Goal: Task Accomplishment & Management: Complete application form

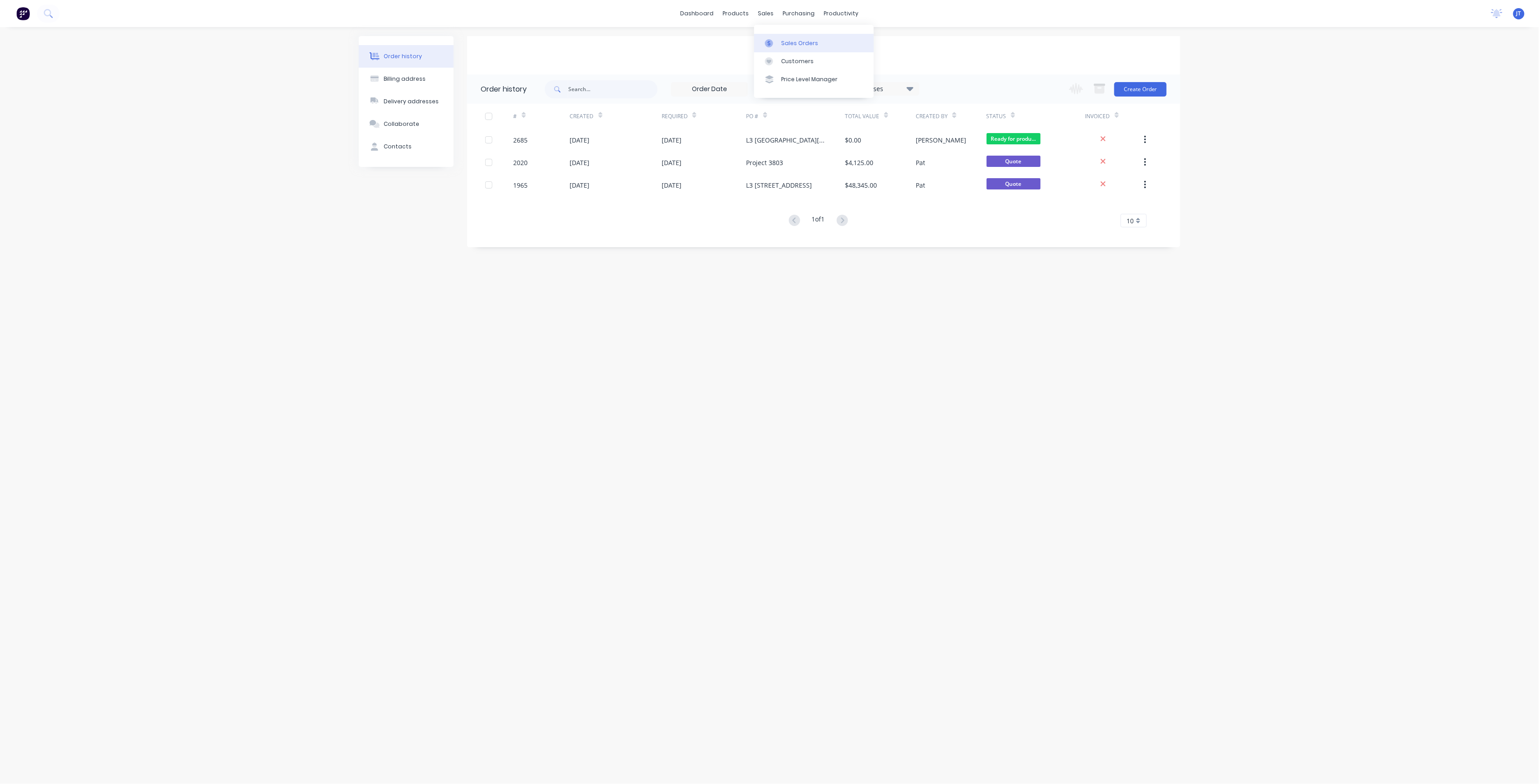
click at [774, 49] on link "Sales Orders" at bounding box center [814, 43] width 119 height 18
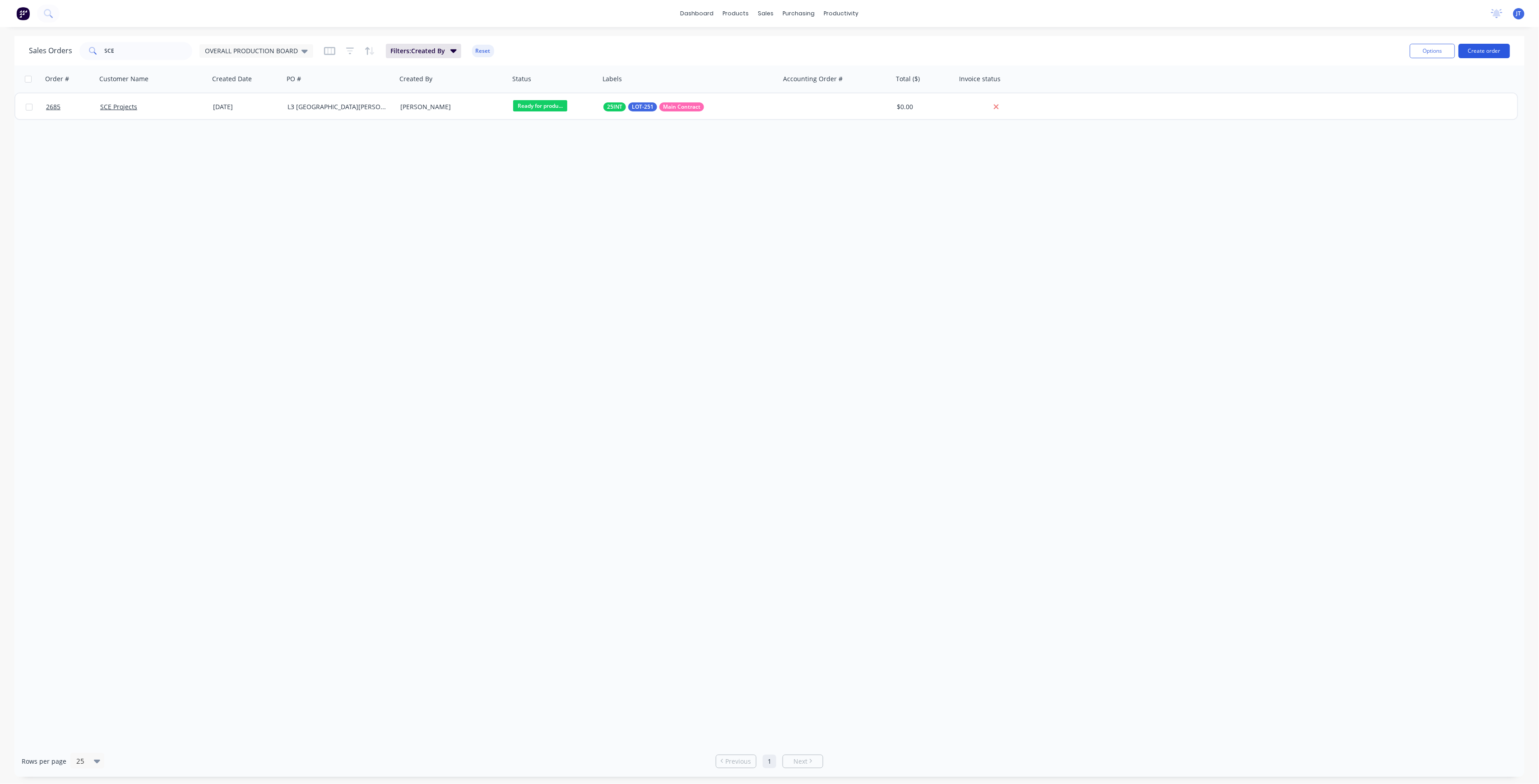
click at [1475, 53] on button "Create order" at bounding box center [1485, 51] width 51 height 14
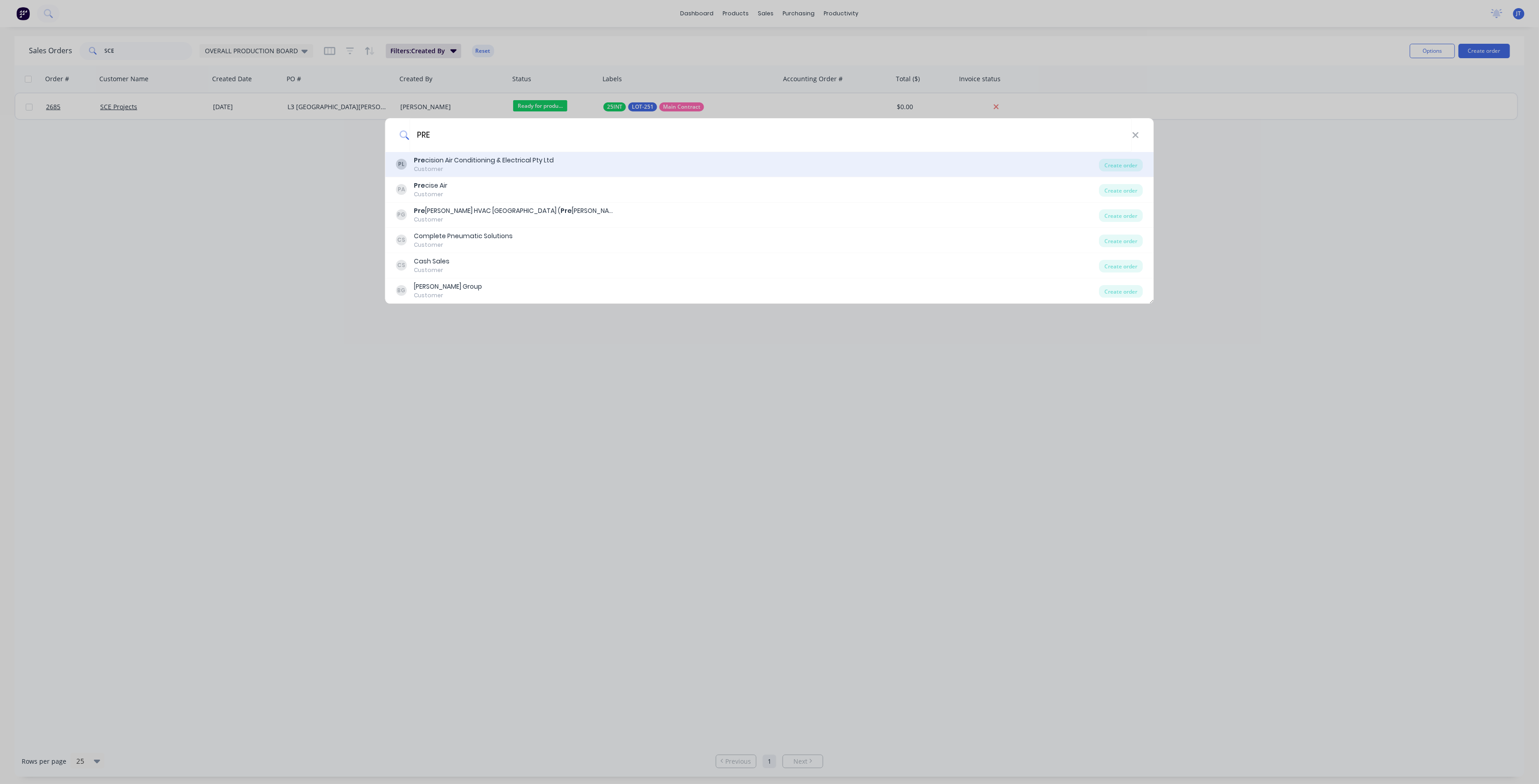
type input "PRE"
click at [654, 168] on div "PL Pre cision Air Conditioning & Electrical Pty Ltd Customer" at bounding box center [747, 164] width 703 height 17
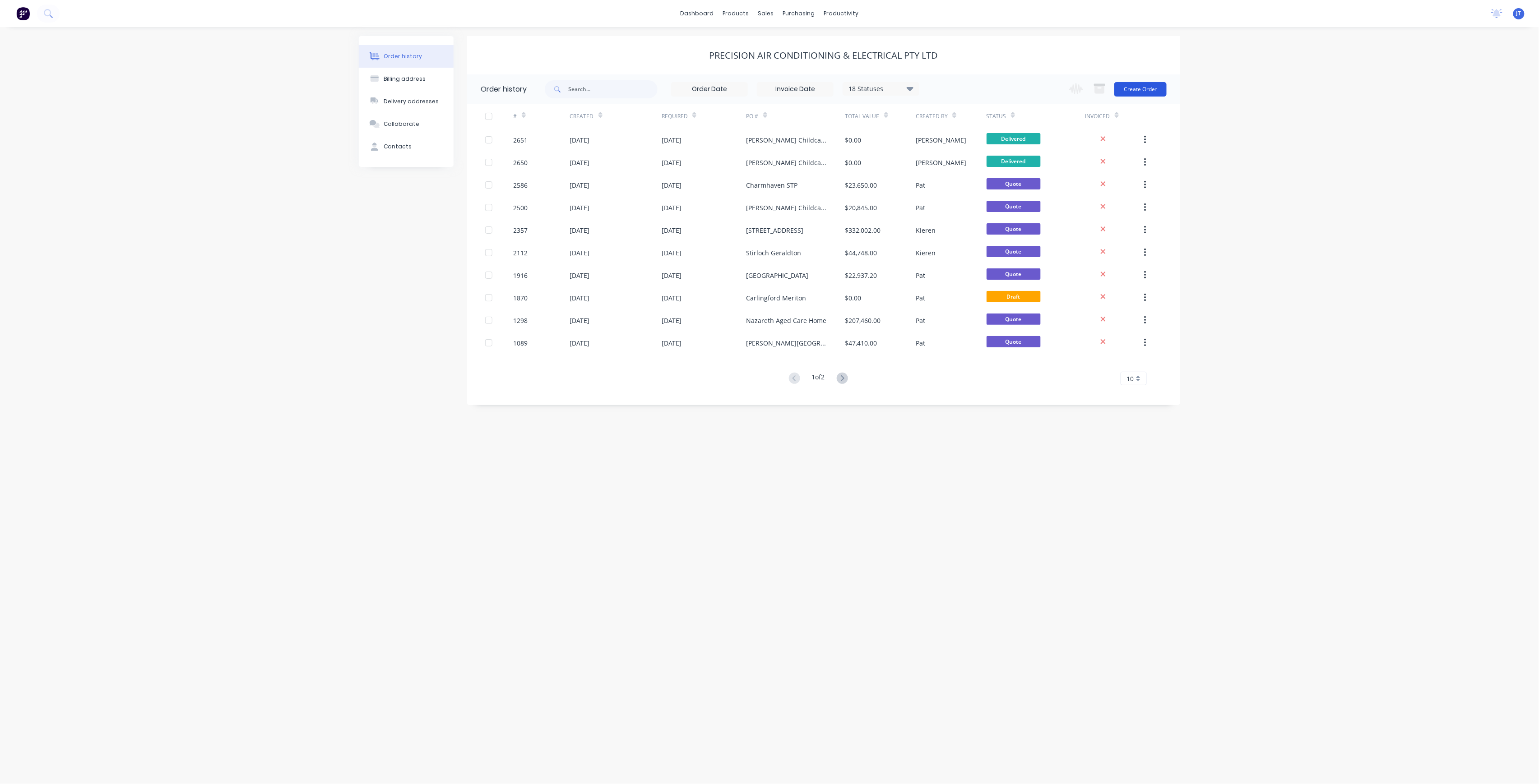
click at [1160, 87] on button "Create Order" at bounding box center [1141, 89] width 53 height 14
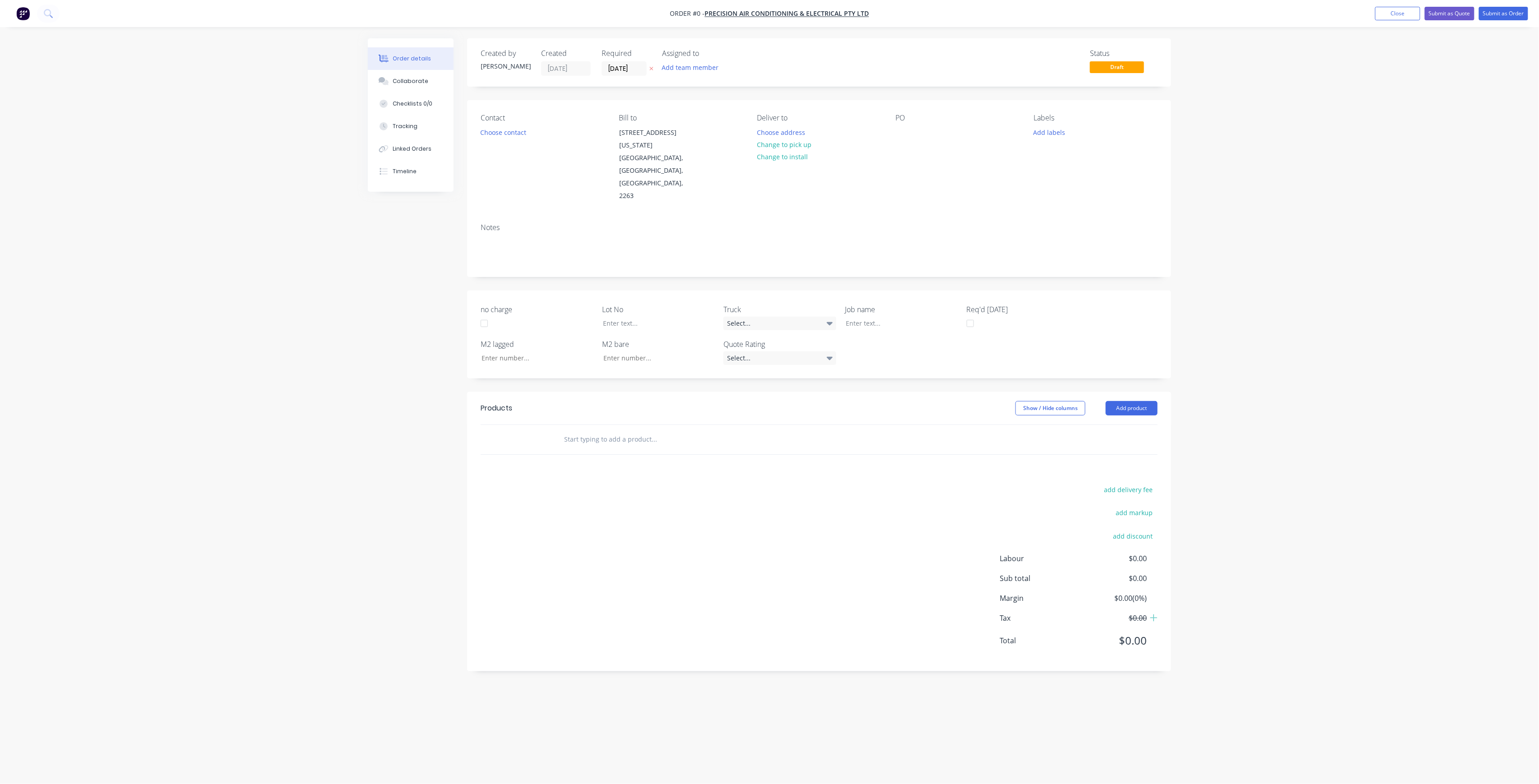
click at [698, 60] on div "Assigned to Add team member" at bounding box center [707, 62] width 90 height 27
click at [696, 64] on button "Add team member" at bounding box center [690, 67] width 66 height 12
click at [735, 118] on div "[PERSON_NAME] (You)" at bounding box center [735, 118] width 90 height 10
click at [735, 179] on div "[PERSON_NAME]" at bounding box center [735, 181] width 90 height 10
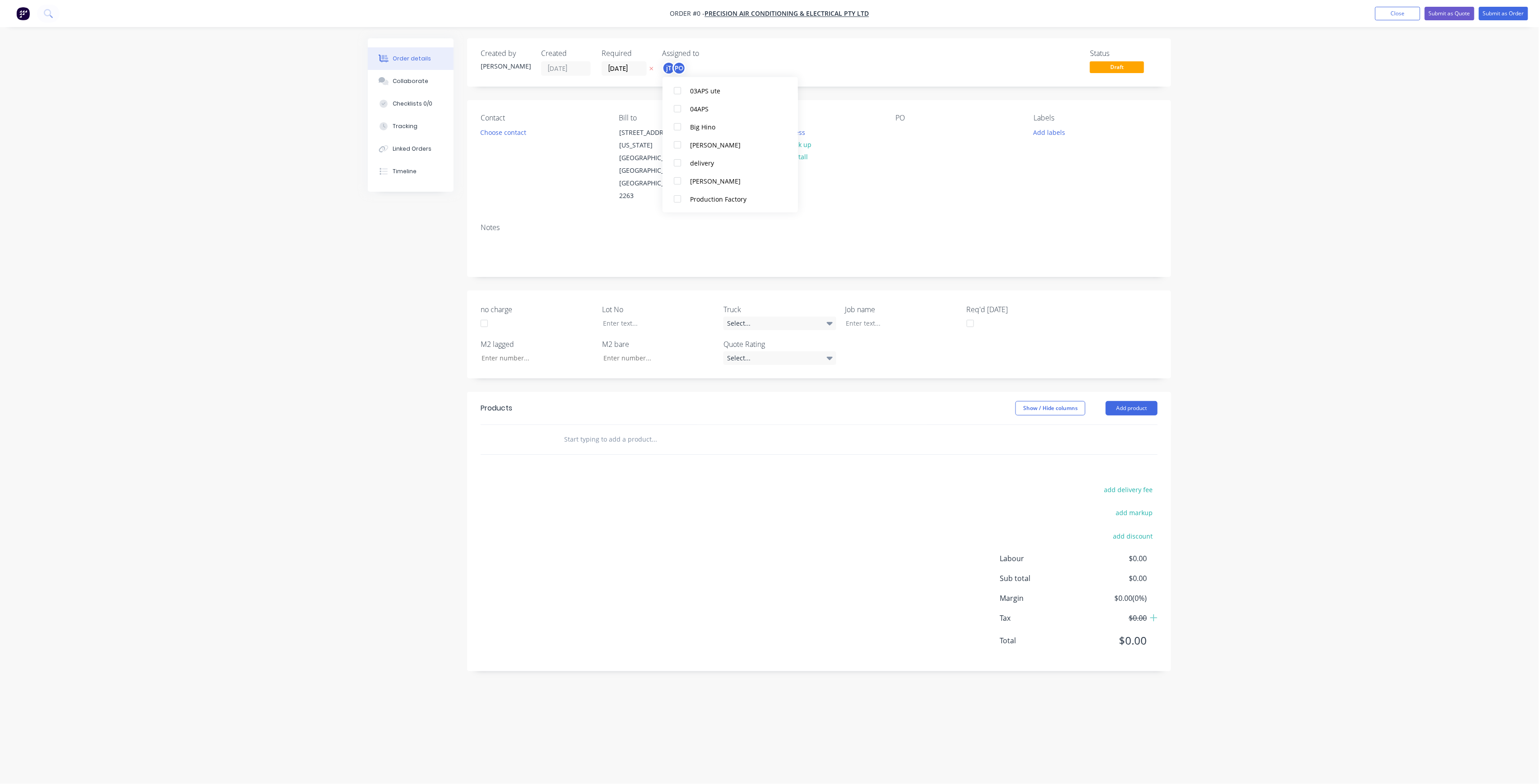
scroll to position [0, 0]
click at [542, 125] on div "Order details Collaborate Checklists 0/0 Tracking Linked Orders Timeline Order …" at bounding box center [770, 374] width 821 height 673
click at [526, 132] on button "Choose contact" at bounding box center [503, 132] width 56 height 12
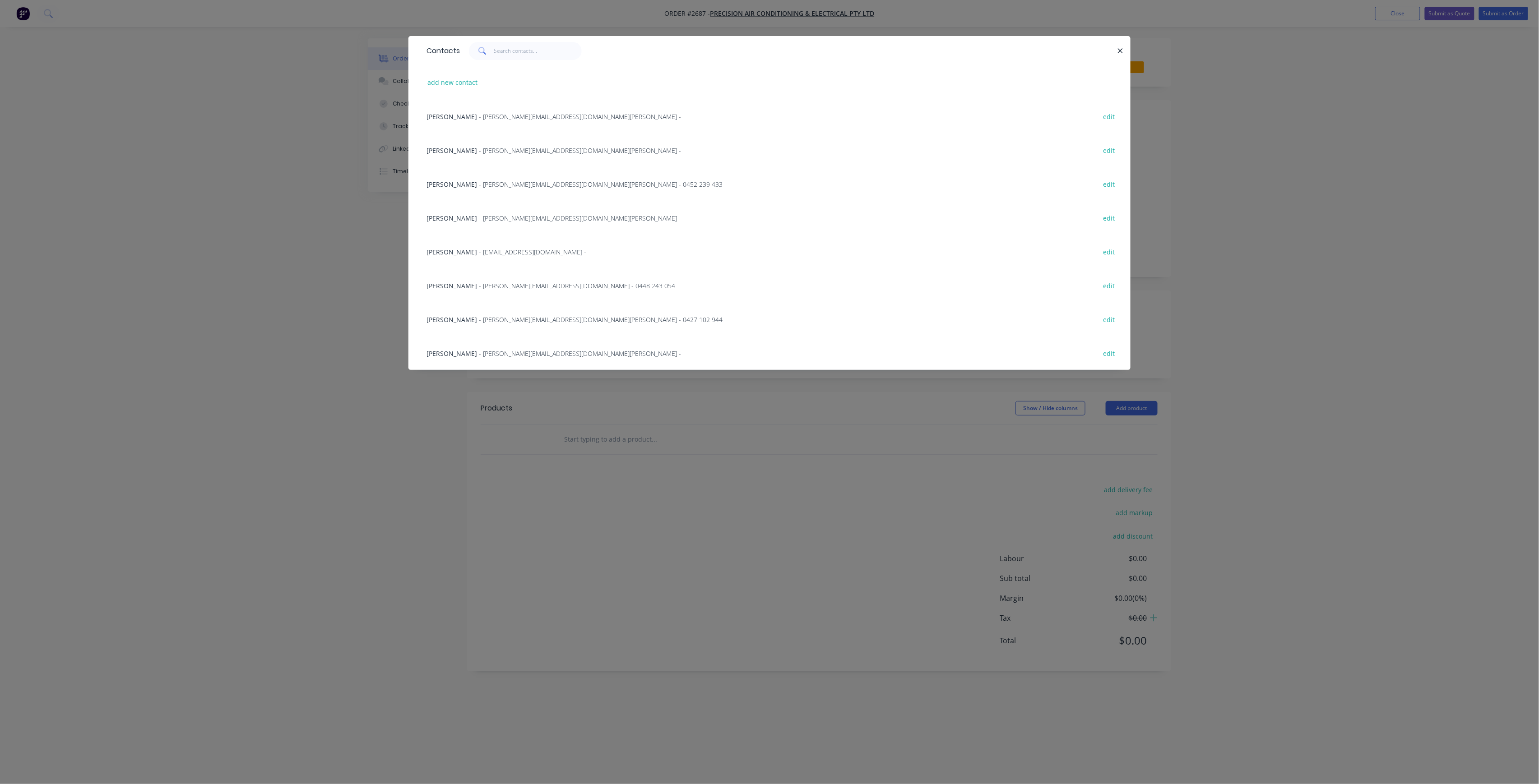
click at [510, 436] on div "Contacts add new contact Paul Elbourne - [EMAIL_ADDRESS][DOMAIN_NAME] - edit [P…" at bounding box center [770, 392] width 1539 height 784
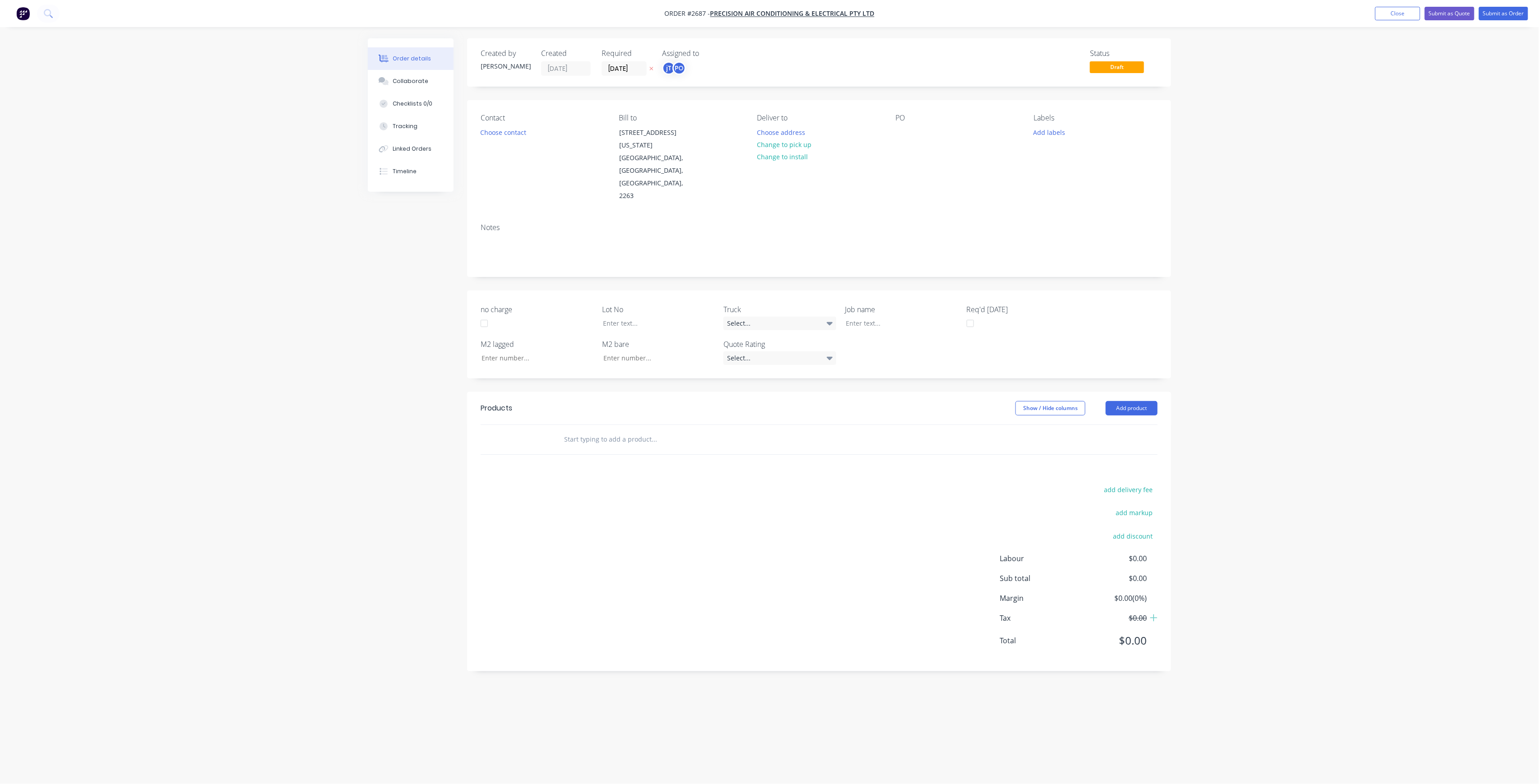
click at [783, 124] on div "Deliver to Choose address Change to pick up Change to install" at bounding box center [819, 158] width 124 height 89
click at [901, 130] on div at bounding box center [903, 133] width 14 height 13
drag, startPoint x: 919, startPoint y: 149, endPoint x: 741, endPoint y: 56, distance: 200.8
click at [741, 56] on div "Created by [PERSON_NAME] Created [DATE] Required [DATE] Assigned to jT PO Statu…" at bounding box center [819, 355] width 704 height 633
copy div "[PERSON_NAME] BLD L/05-L/20 BUILDIN A"
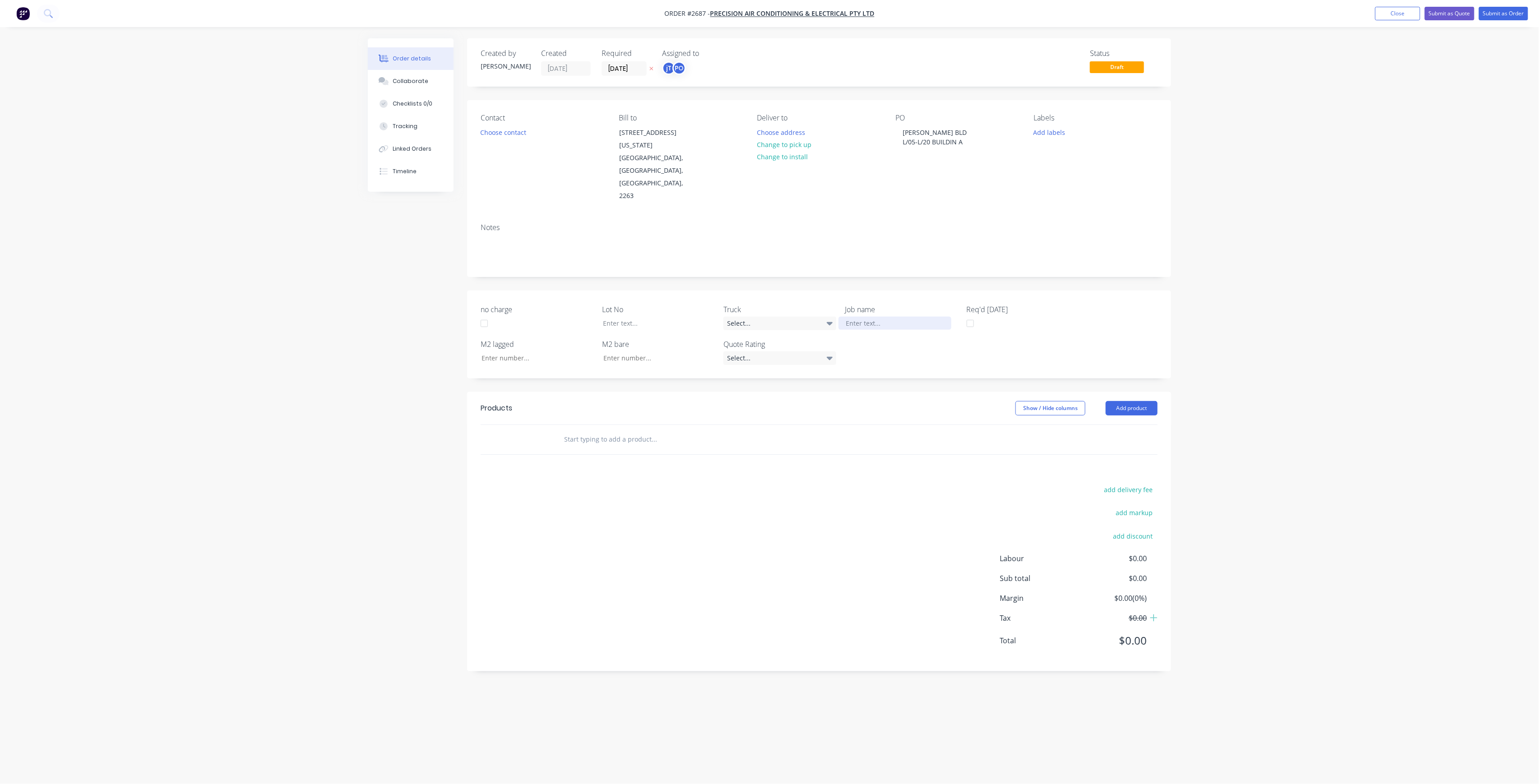
click at [882, 316] on div at bounding box center [895, 323] width 113 height 13
paste div
drag, startPoint x: 887, startPoint y: 282, endPoint x: 901, endPoint y: 283, distance: 14.0
click at [887, 316] on div "[PERSON_NAME] BLDL/05-L/20 BUILDIN A" at bounding box center [895, 328] width 113 height 23
click at [900, 316] on div "[PERSON_NAME] BLD L/05-L/20 BUILDIN A" at bounding box center [895, 328] width 113 height 23
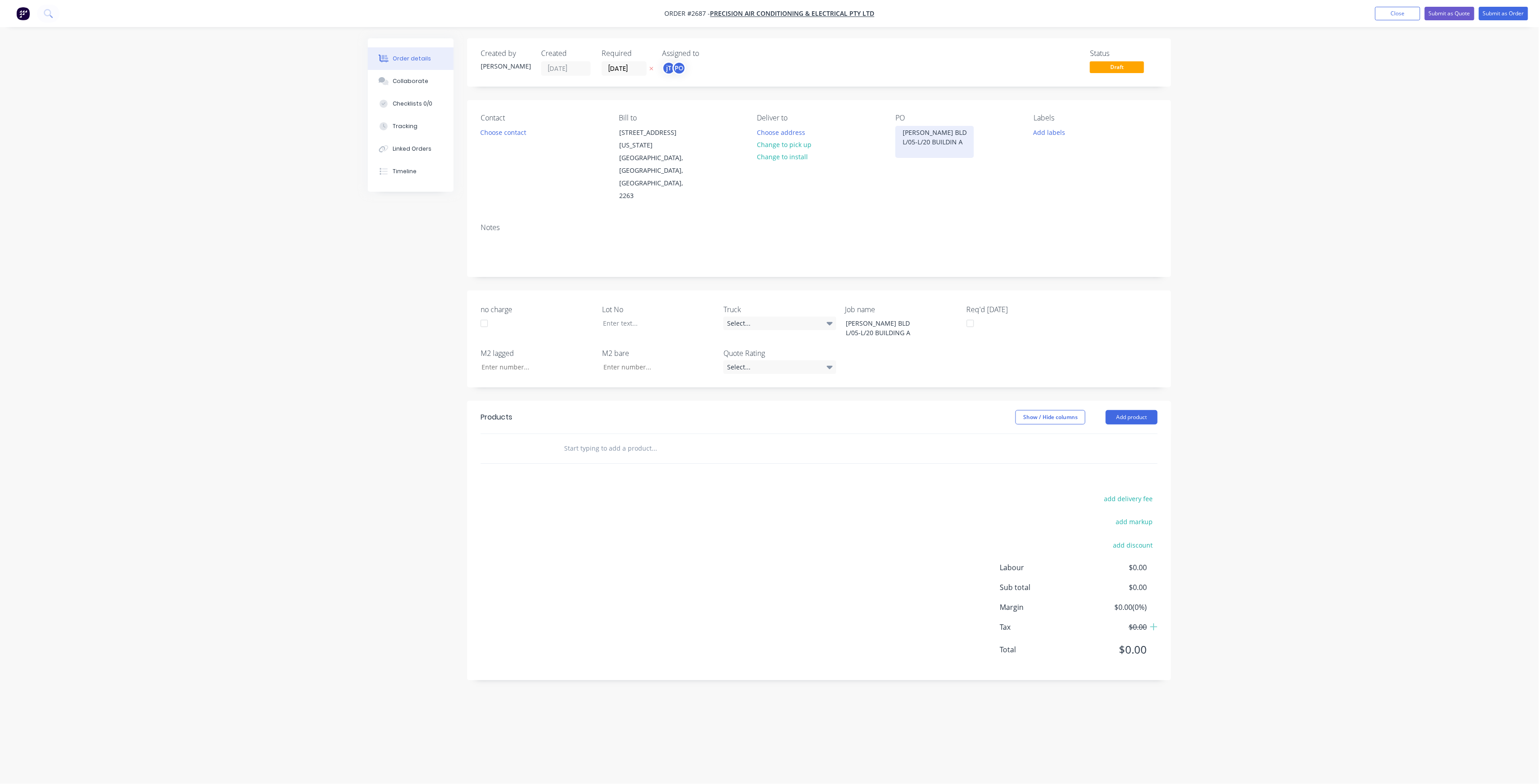
drag, startPoint x: 955, startPoint y: 145, endPoint x: 971, endPoint y: 147, distance: 16.1
click at [955, 145] on div "[PERSON_NAME] BLD L/05-L/20 BUILDIN A" at bounding box center [934, 142] width 78 height 32
click at [1037, 133] on button "Add labels" at bounding box center [1049, 132] width 41 height 12
click at [1105, 184] on button "Create new label" at bounding box center [1102, 186] width 117 height 14
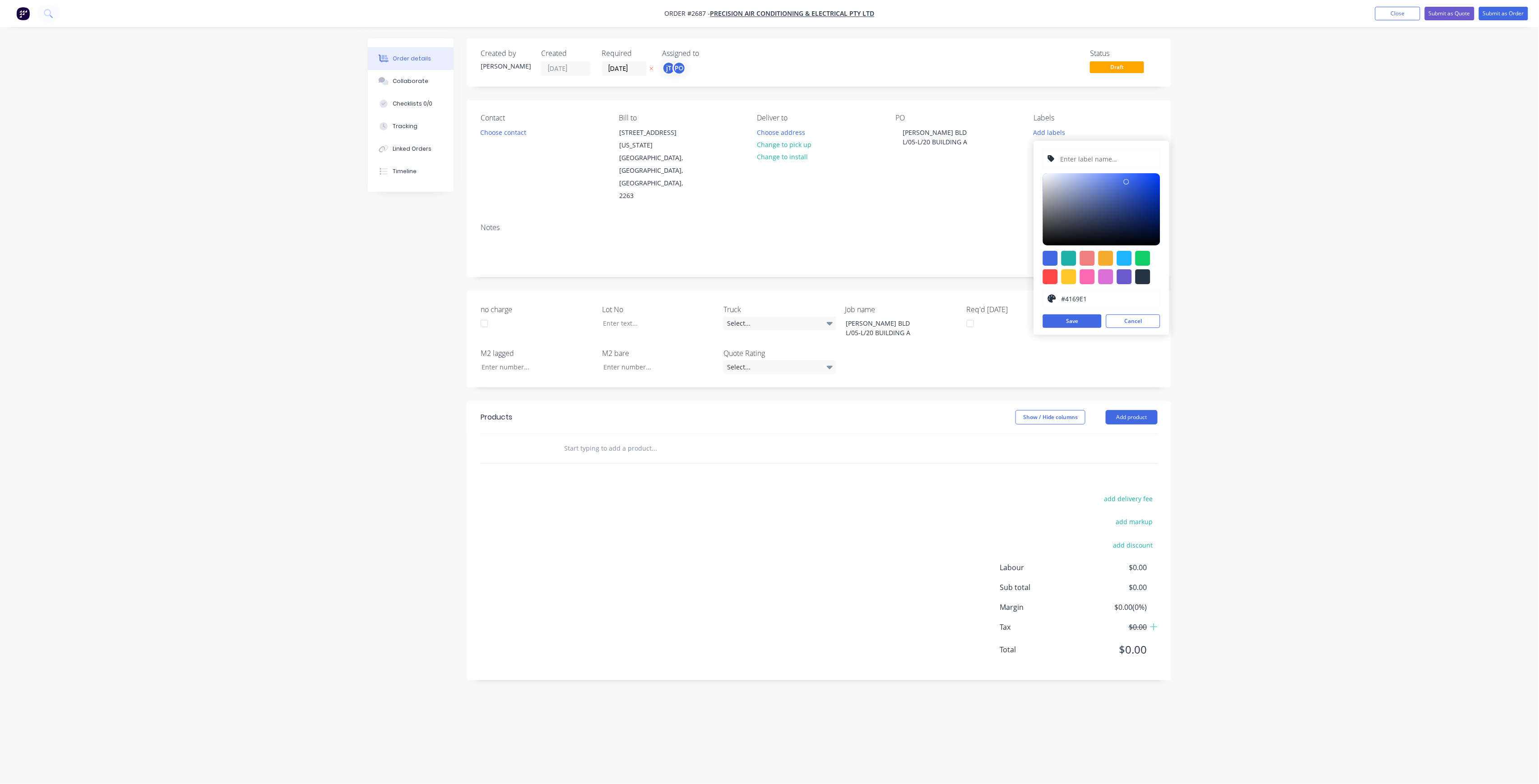
click at [1103, 167] on input "text" at bounding box center [1107, 159] width 96 height 17
type input "LOT-242"
click at [1087, 318] on button "Save" at bounding box center [1072, 321] width 59 height 14
click at [1158, 319] on button "Cancel" at bounding box center [1133, 321] width 54 height 14
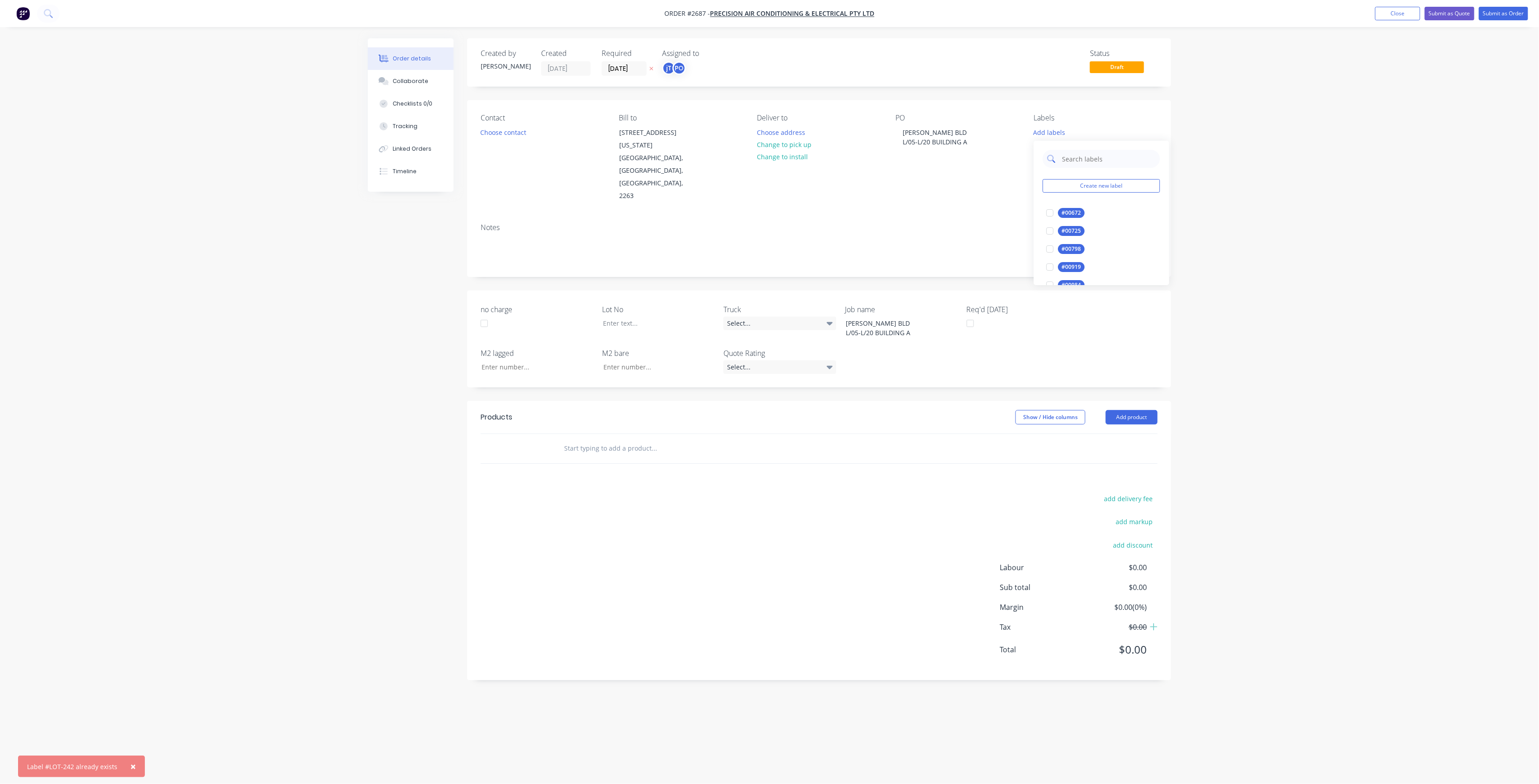
click at [1120, 165] on input "text" at bounding box center [1109, 159] width 94 height 18
click at [1060, 211] on div "LOT-242" at bounding box center [1072, 213] width 29 height 10
click at [1114, 156] on input "LOT-242" at bounding box center [1109, 155] width 94 height 18
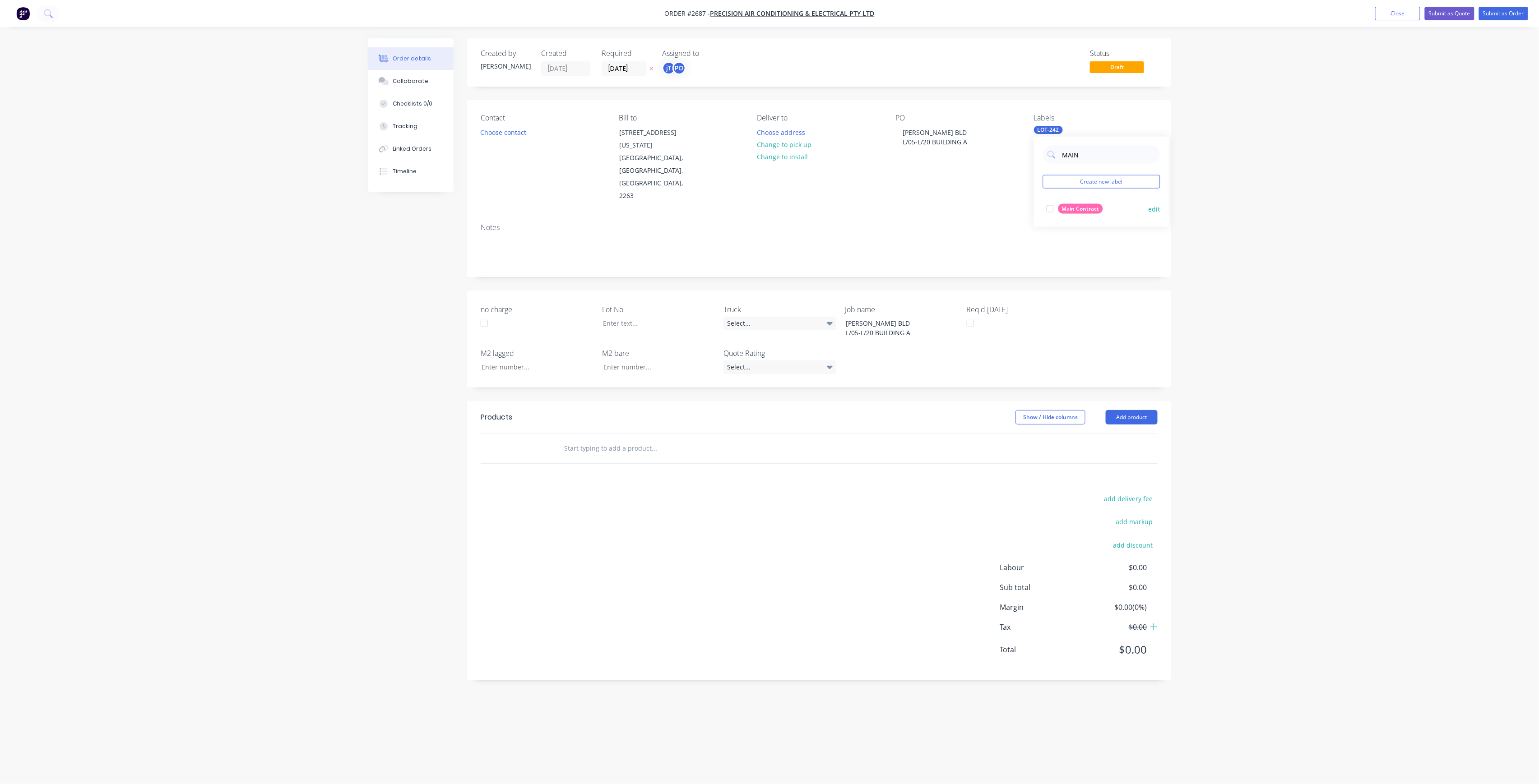
type input "MAIN"
click at [1080, 205] on div "Main Contract" at bounding box center [1080, 208] width 45 height 10
drag, startPoint x: 1139, startPoint y: 174, endPoint x: 1184, endPoint y: 161, distance: 46.8
click at [1139, 174] on div "MAIN Create new label Main Contract edit" at bounding box center [1102, 182] width 136 height 90
click at [1186, 159] on div "Order details Collaborate Checklists 0/0 Tracking Linked Orders Timeline Order …" at bounding box center [770, 392] width 1539 height 784
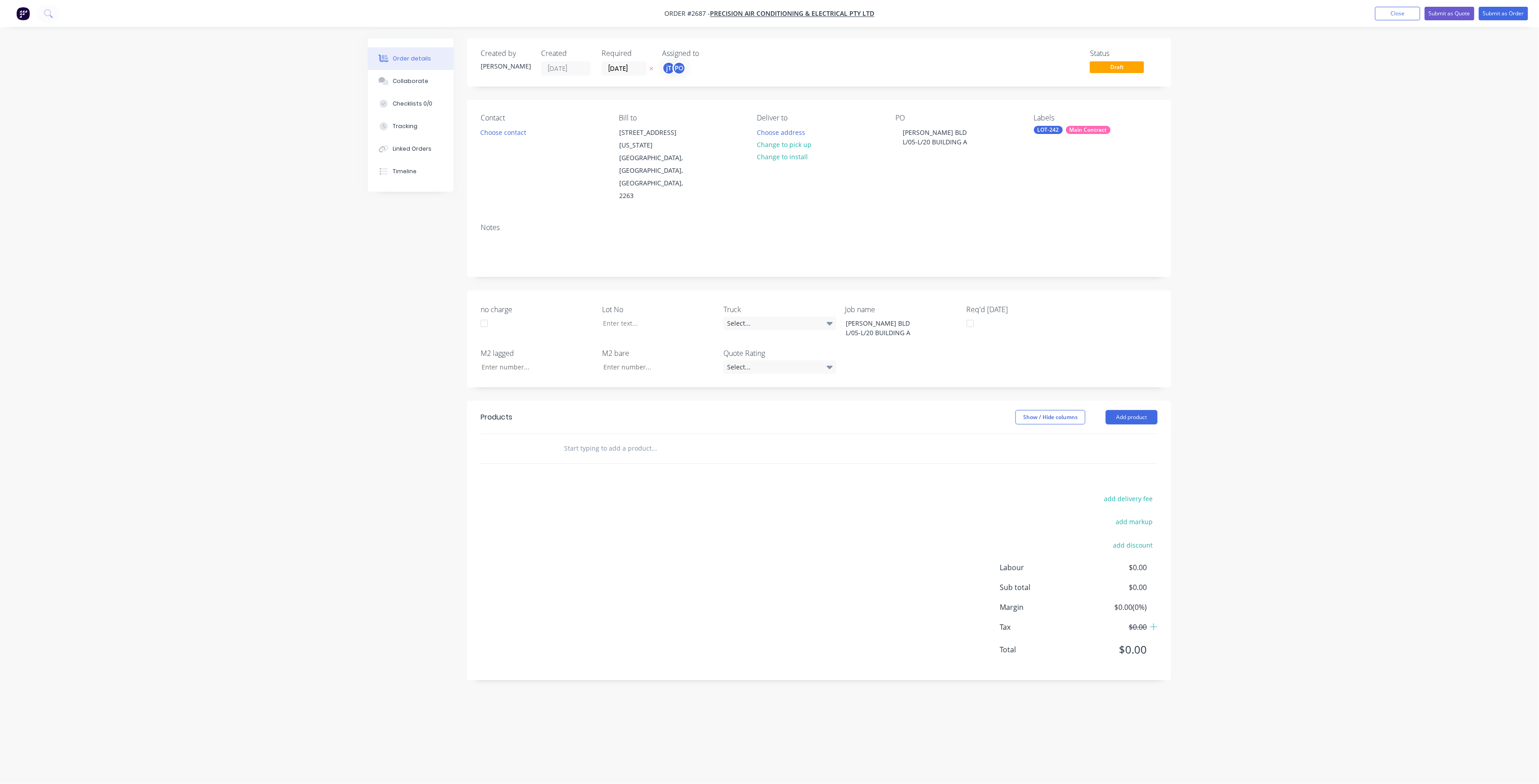
click at [666, 304] on div "Lot No" at bounding box center [658, 321] width 113 height 35
click at [666, 316] on div at bounding box center [652, 323] width 113 height 13
click at [726, 439] on input "text" at bounding box center [654, 448] width 180 height 18
type input "MANU"
click at [643, 558] on div "Manu facture HVAC ductwork Product" at bounding box center [703, 576] width 271 height 38
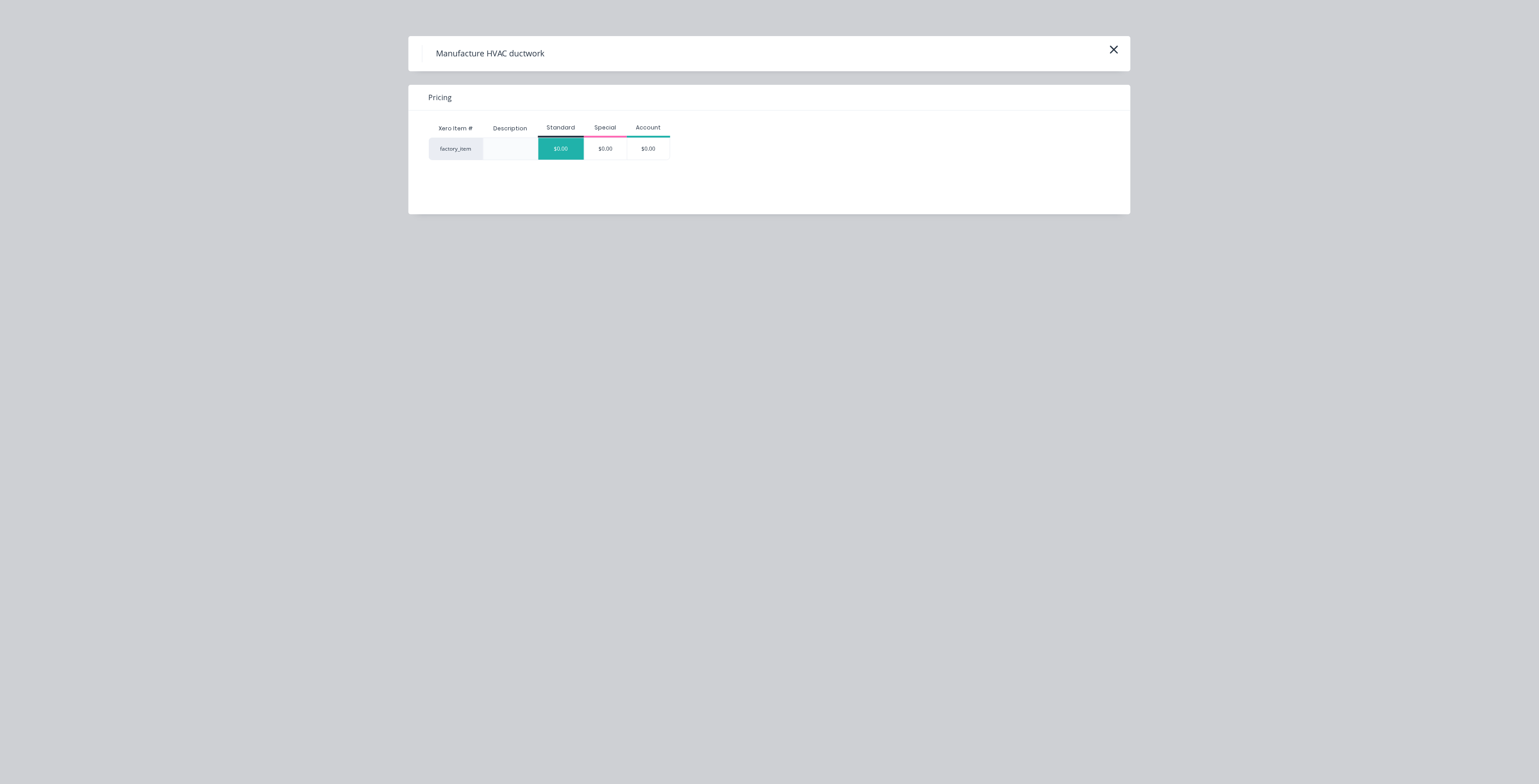
click at [556, 143] on div "$0.00" at bounding box center [561, 149] width 45 height 21
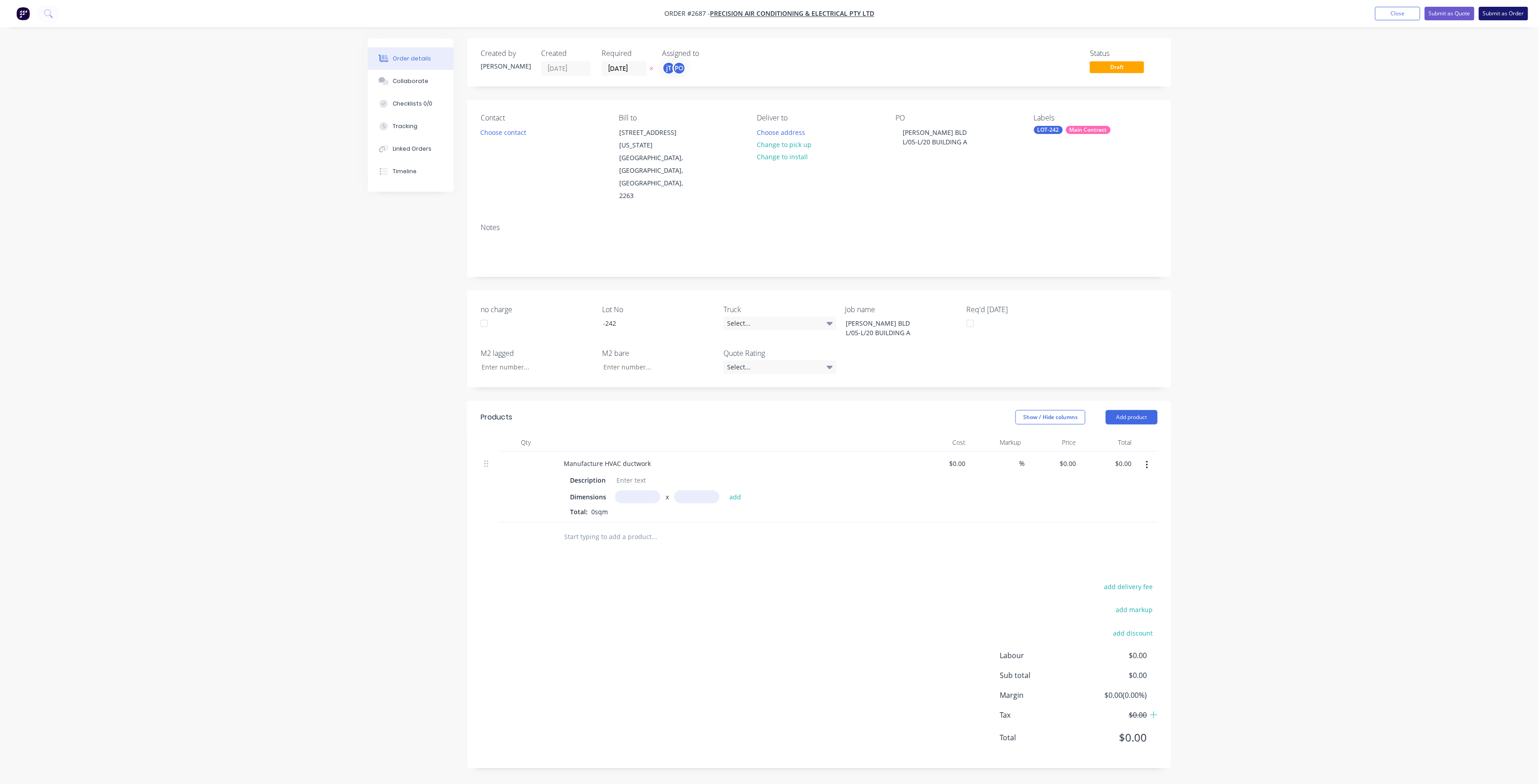
click at [1509, 10] on button "Submit as Order" at bounding box center [1504, 13] width 49 height 14
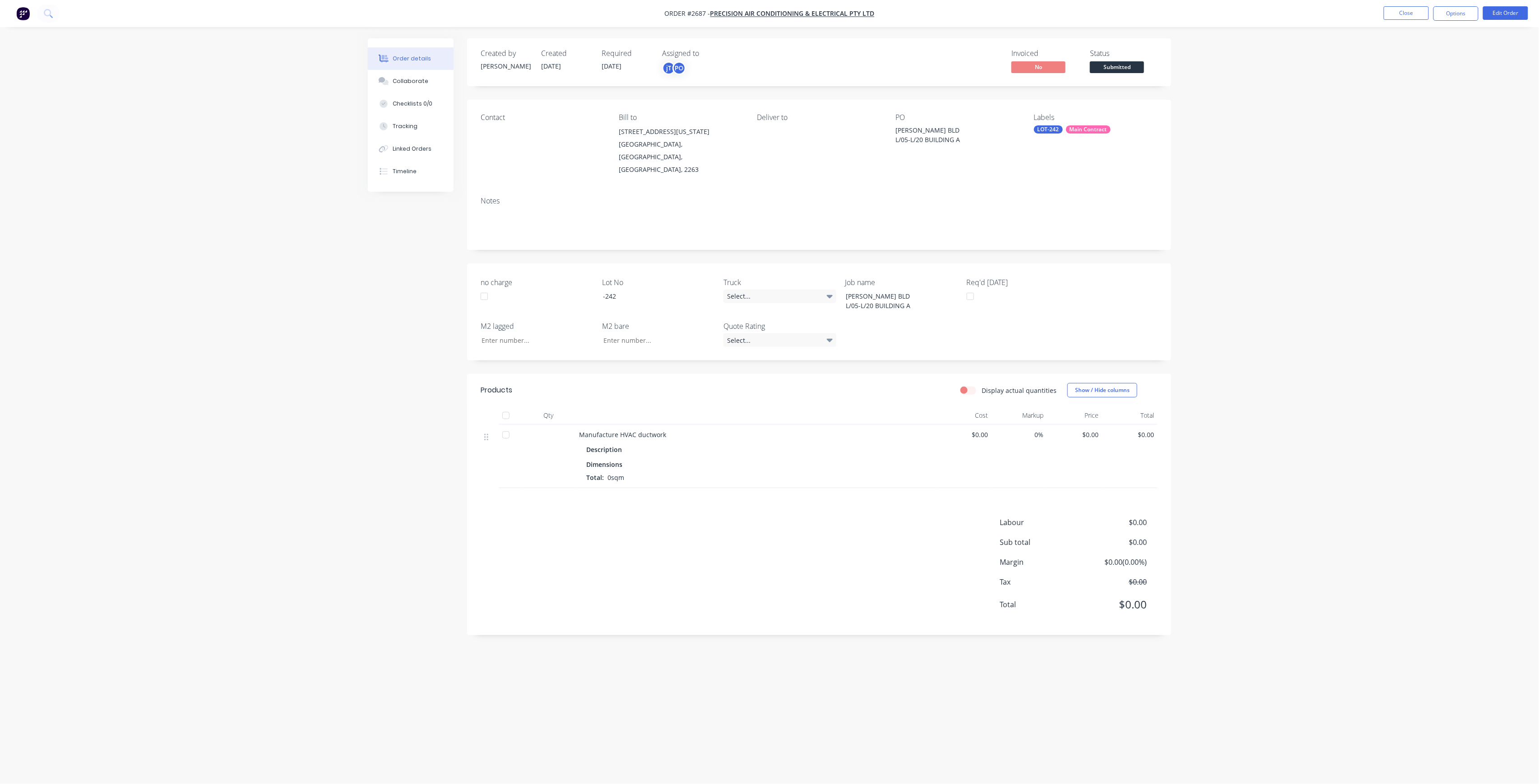
click at [1118, 70] on span "Submitted" at bounding box center [1117, 67] width 54 height 11
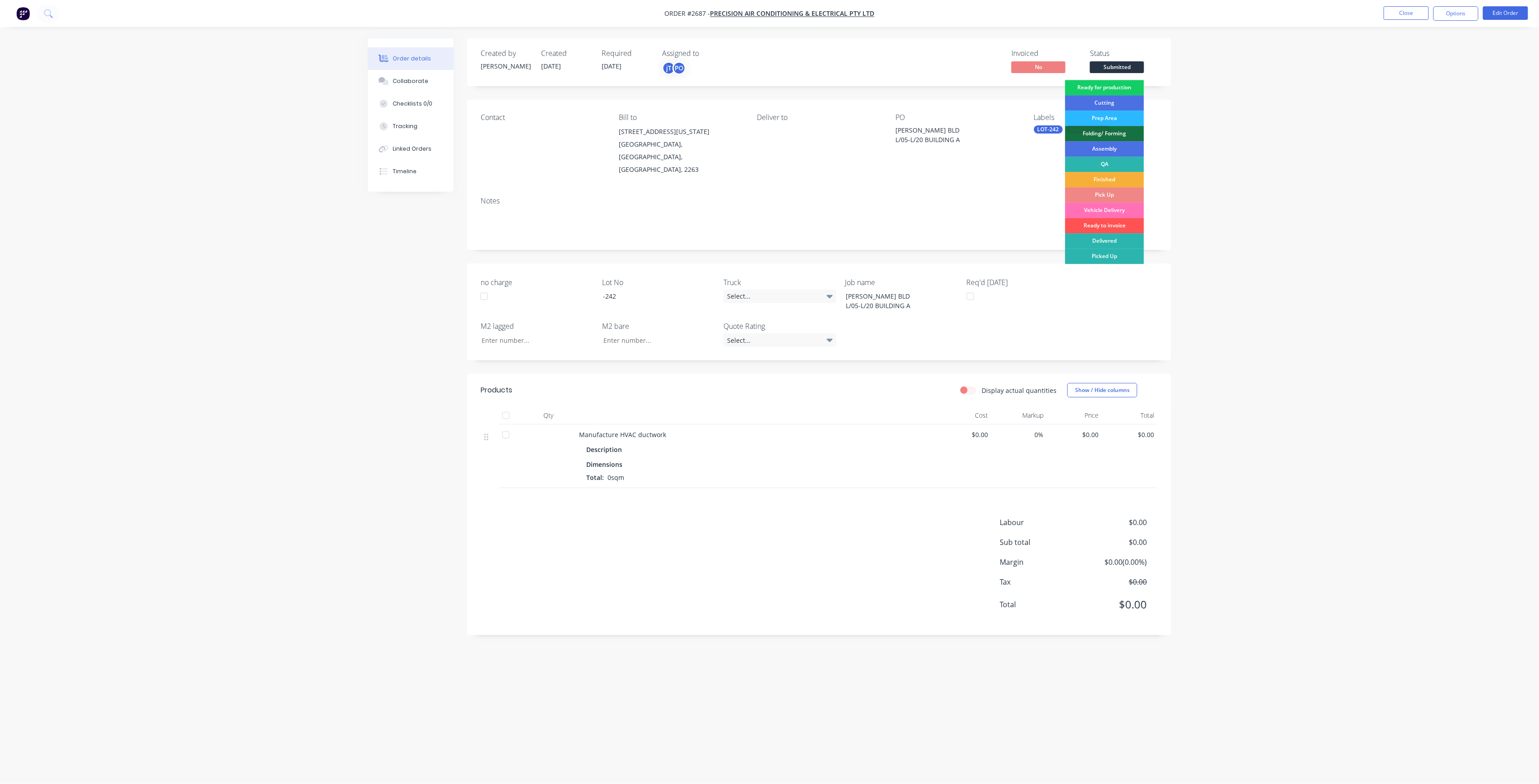
click at [1123, 92] on div "Ready for production" at bounding box center [1105, 88] width 79 height 16
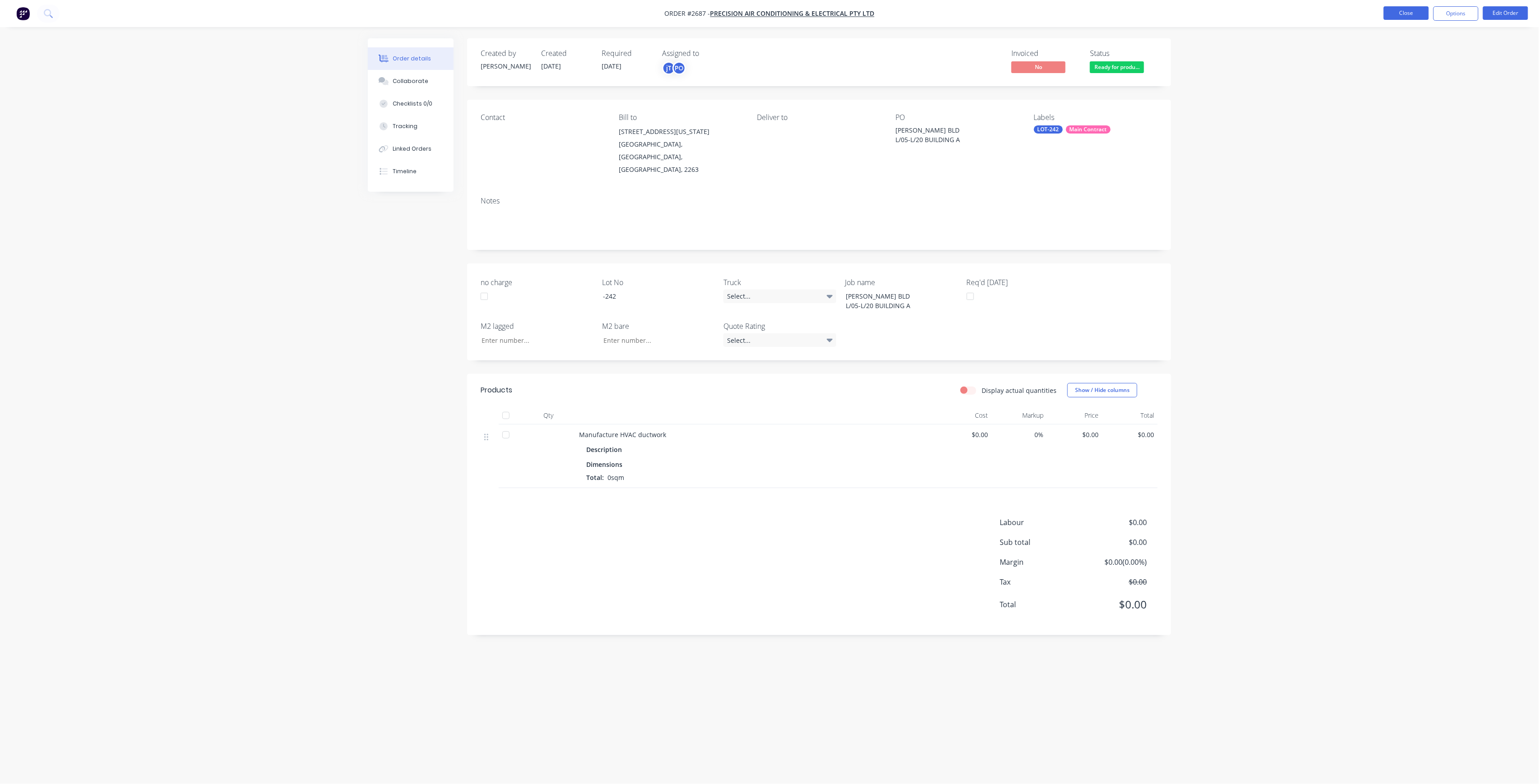
click at [1417, 17] on button "Close" at bounding box center [1406, 13] width 45 height 14
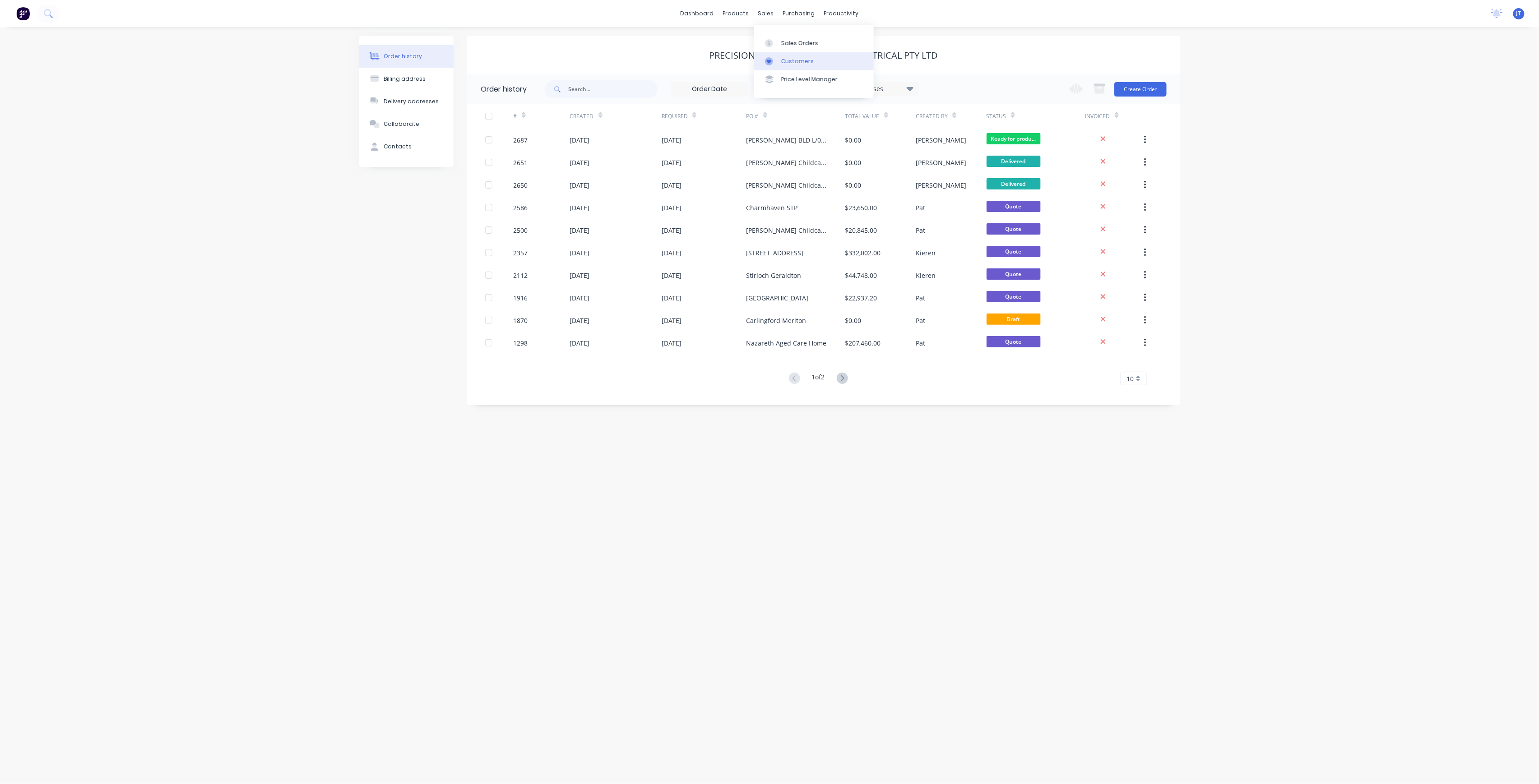
click at [806, 53] on link "Customers" at bounding box center [814, 62] width 119 height 18
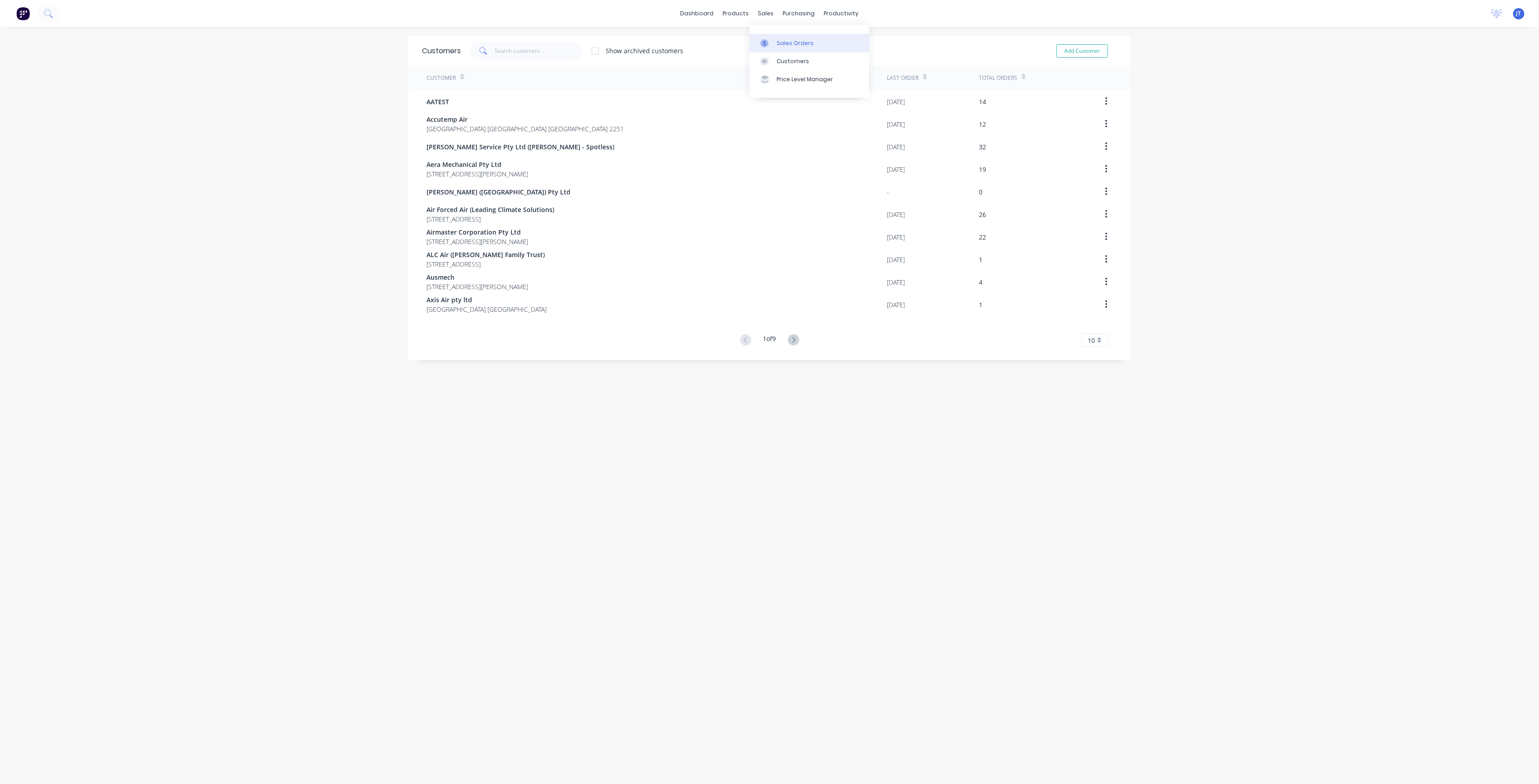
click at [771, 45] on div at bounding box center [767, 44] width 14 height 8
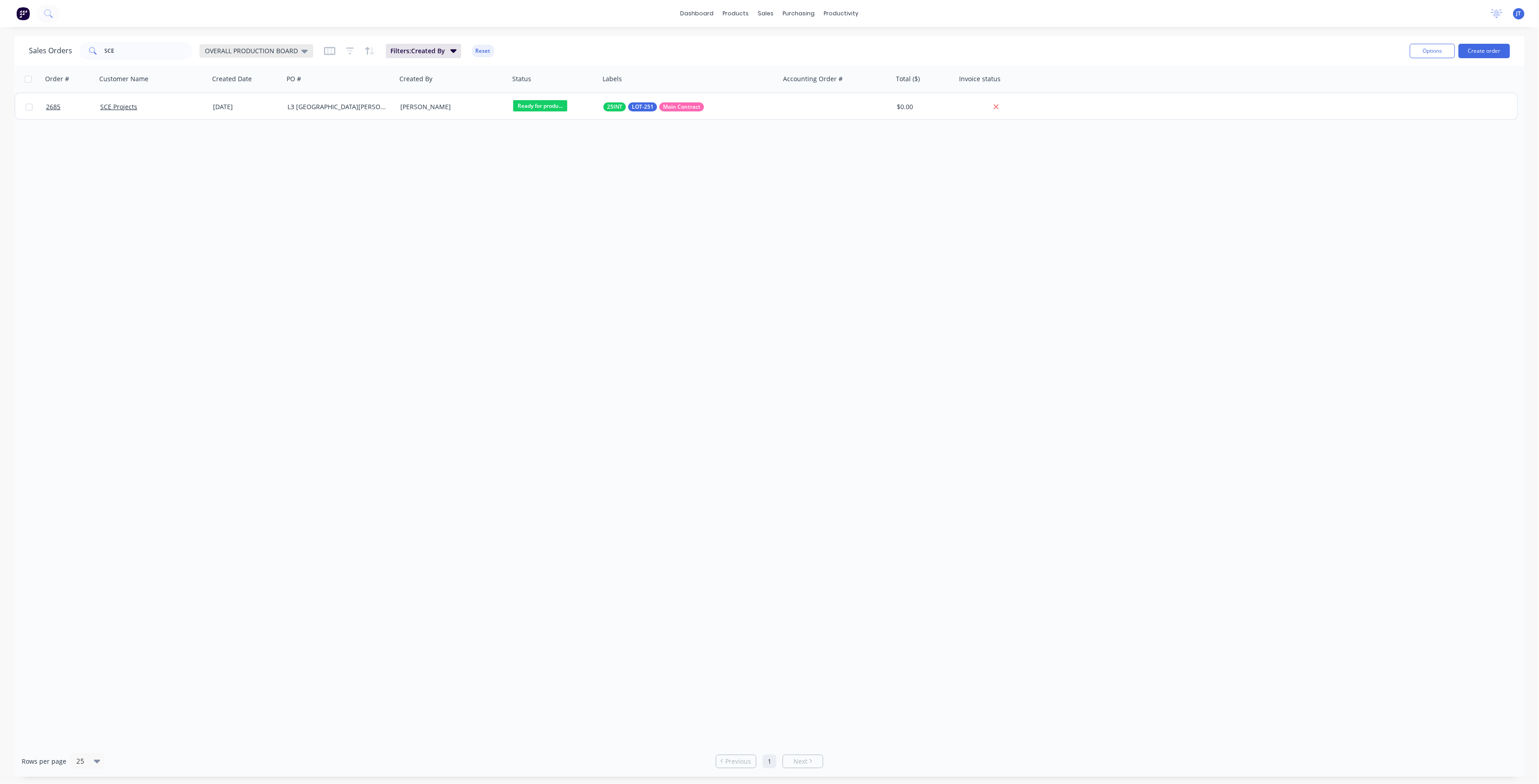
click at [266, 49] on span "OVERALL PRODUCTION BOARD" at bounding box center [252, 51] width 93 height 10
click at [255, 122] on button "None" at bounding box center [253, 127] width 103 height 10
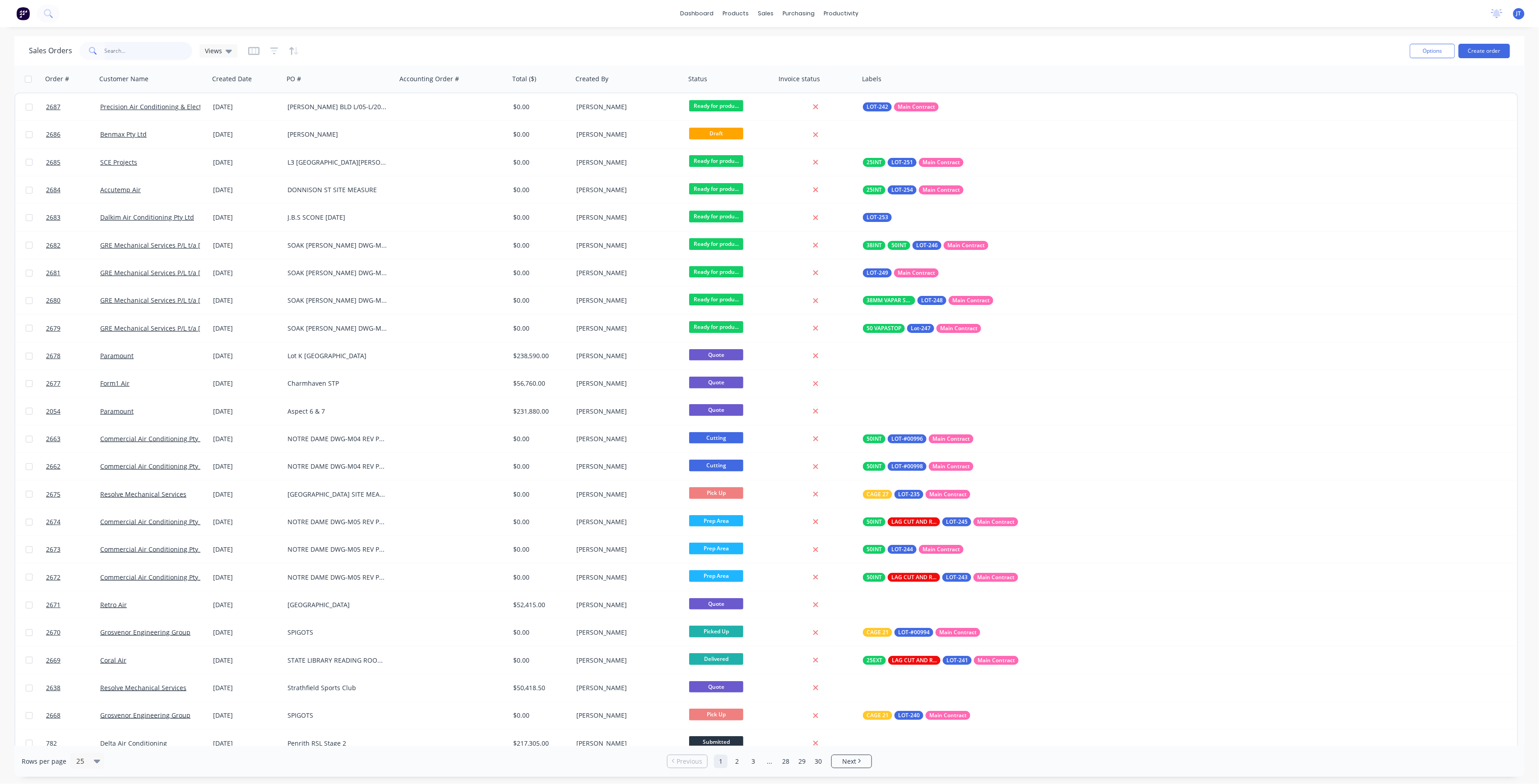
click at [127, 44] on input "SCE" at bounding box center [148, 51] width 88 height 18
type input "S"
